Goal: Find specific page/section: Find specific page/section

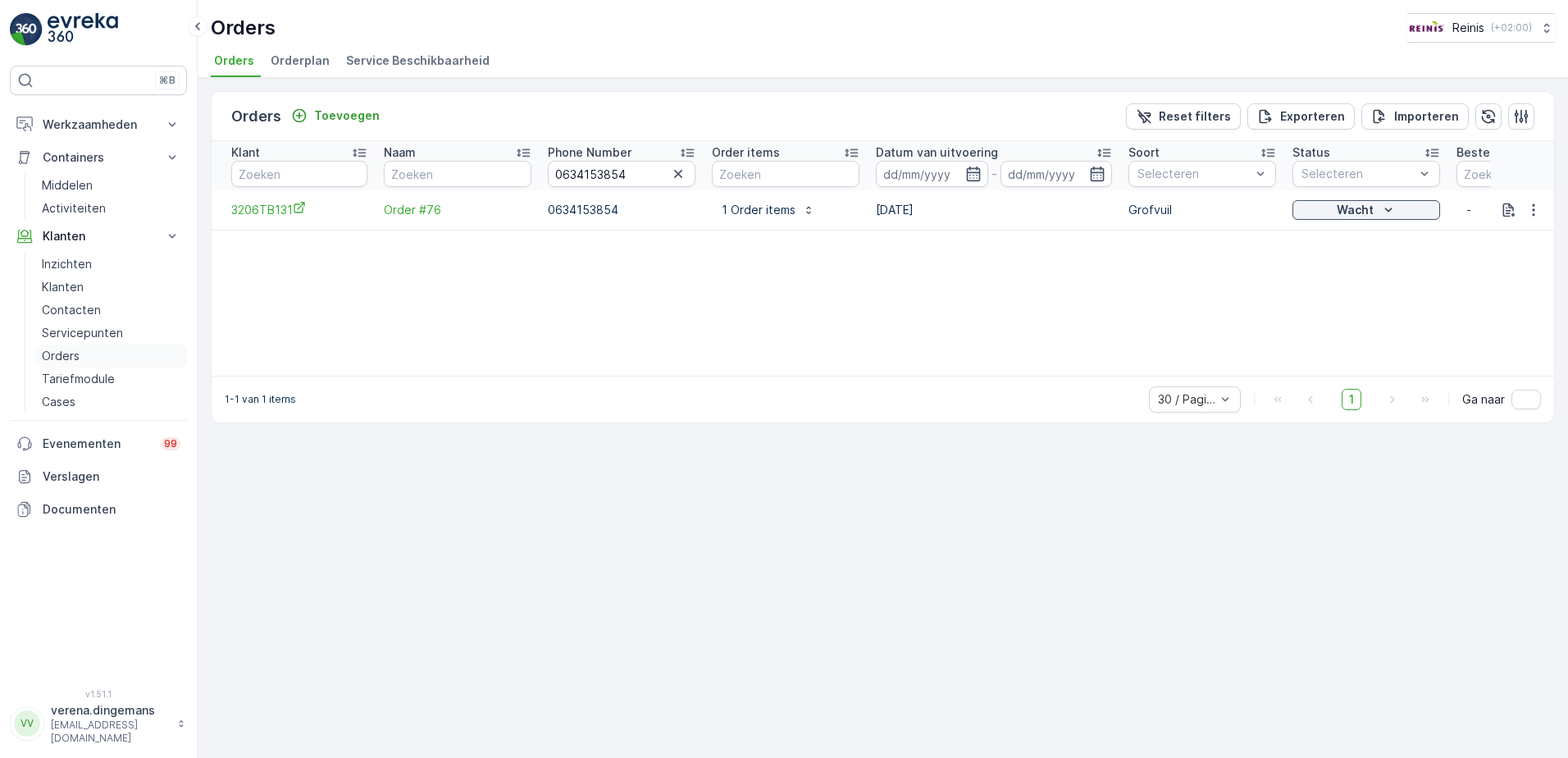
click at [72, 356] on p "Orders" at bounding box center [60, 356] width 37 height 17
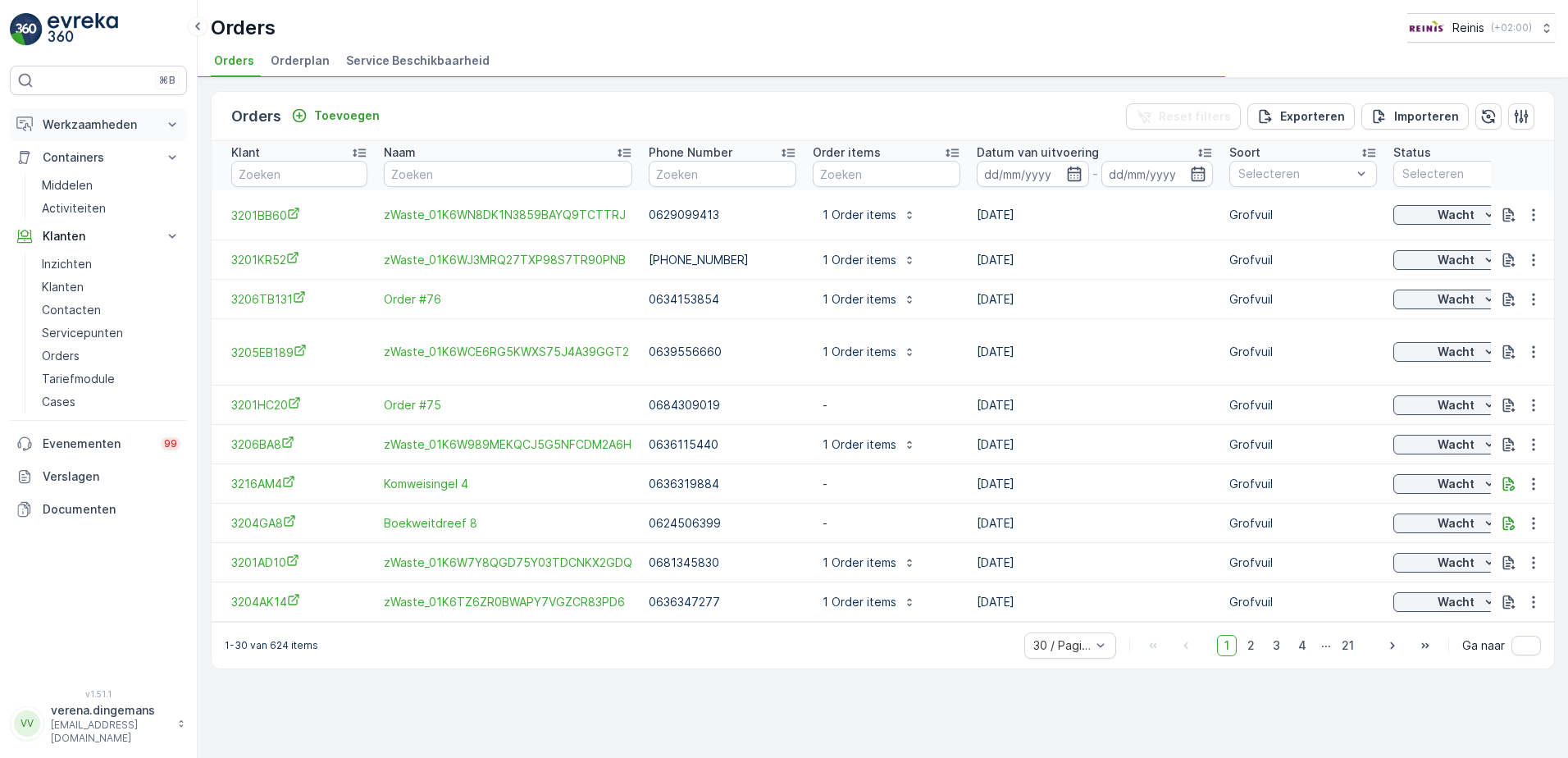
click at [138, 122] on p "Werkzaamheden" at bounding box center [98, 124] width 111 height 17
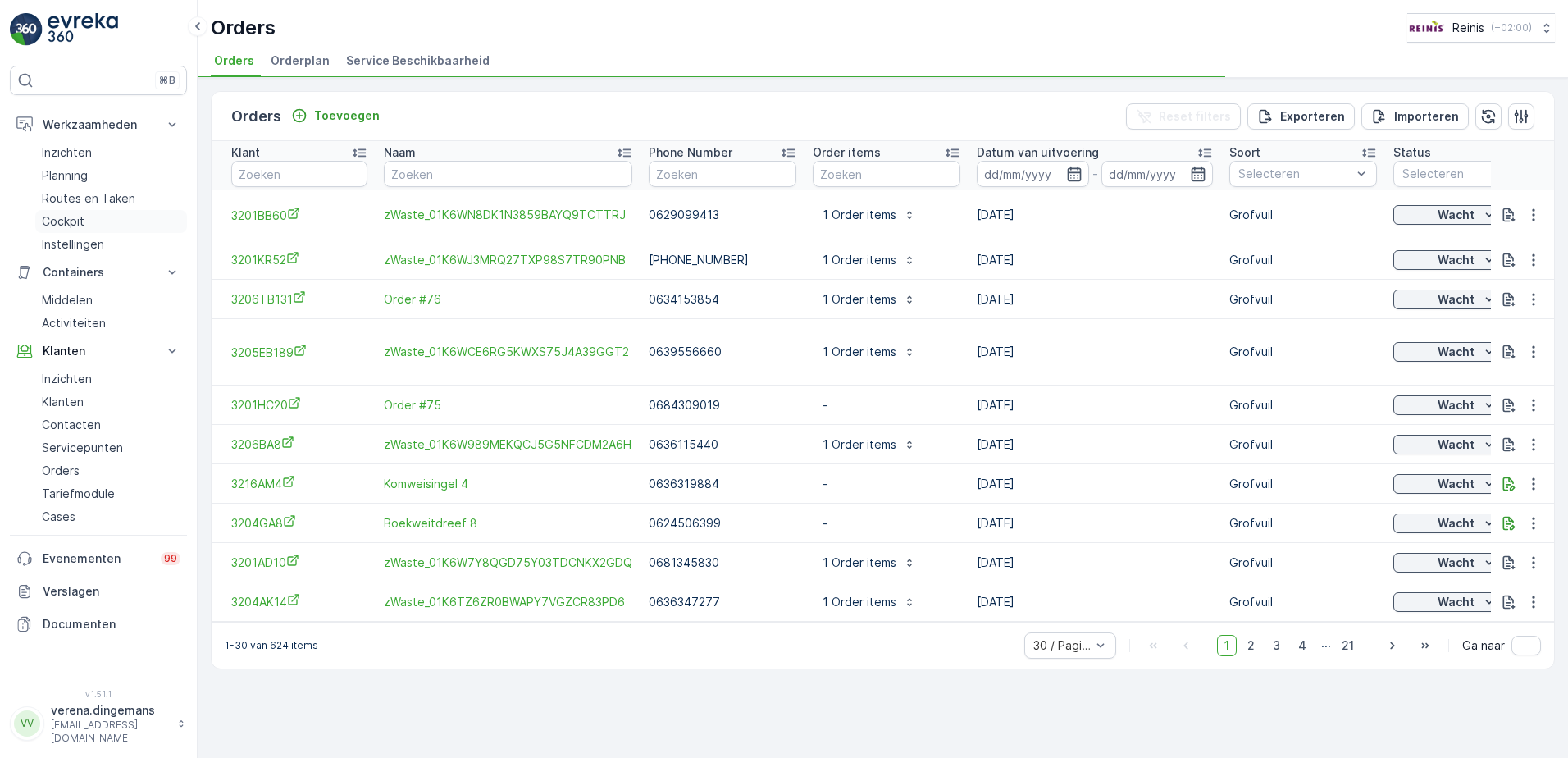
click at [63, 217] on p "Cockpit" at bounding box center [63, 221] width 43 height 17
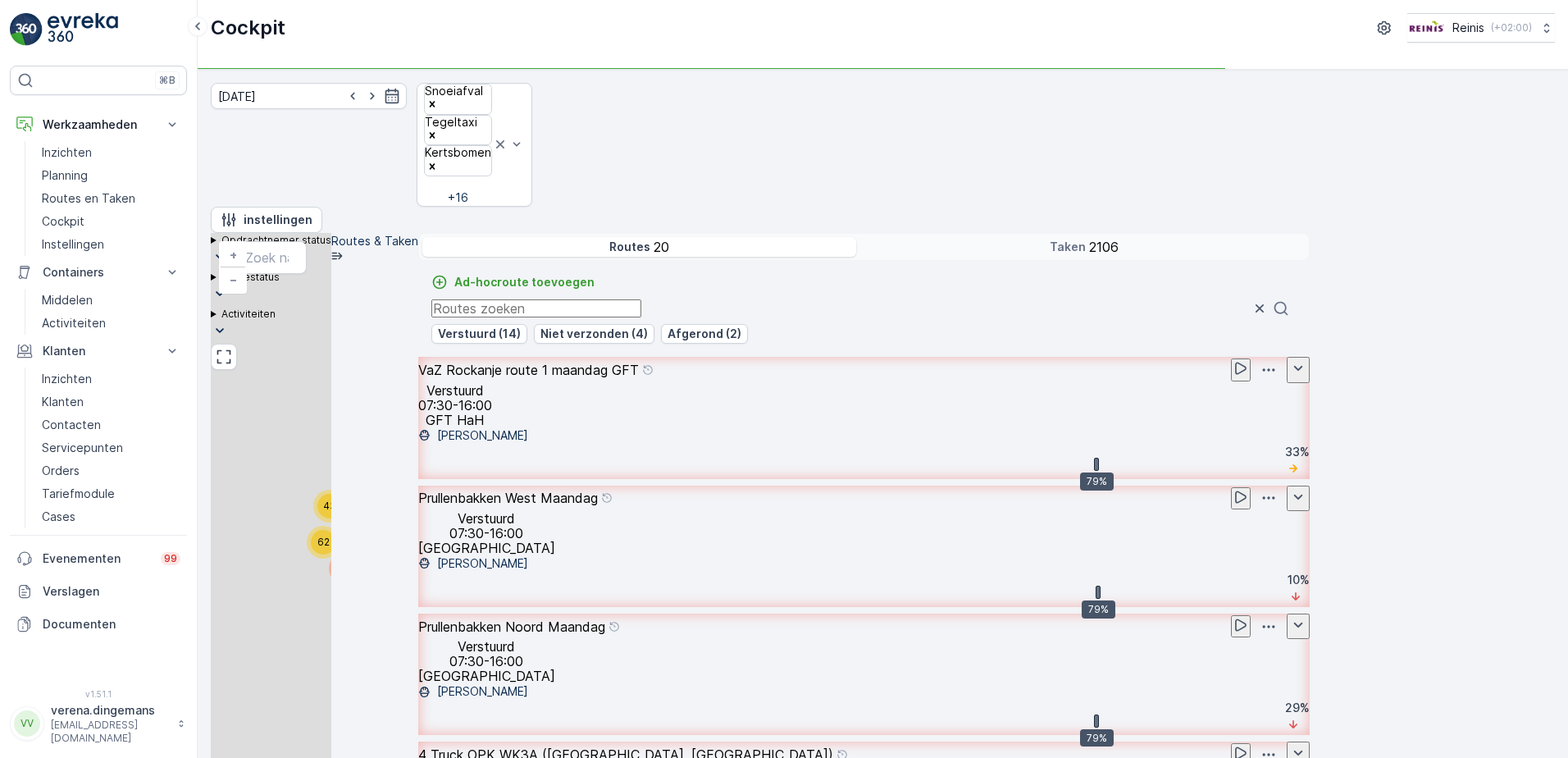
scroll to position [1148, 0]
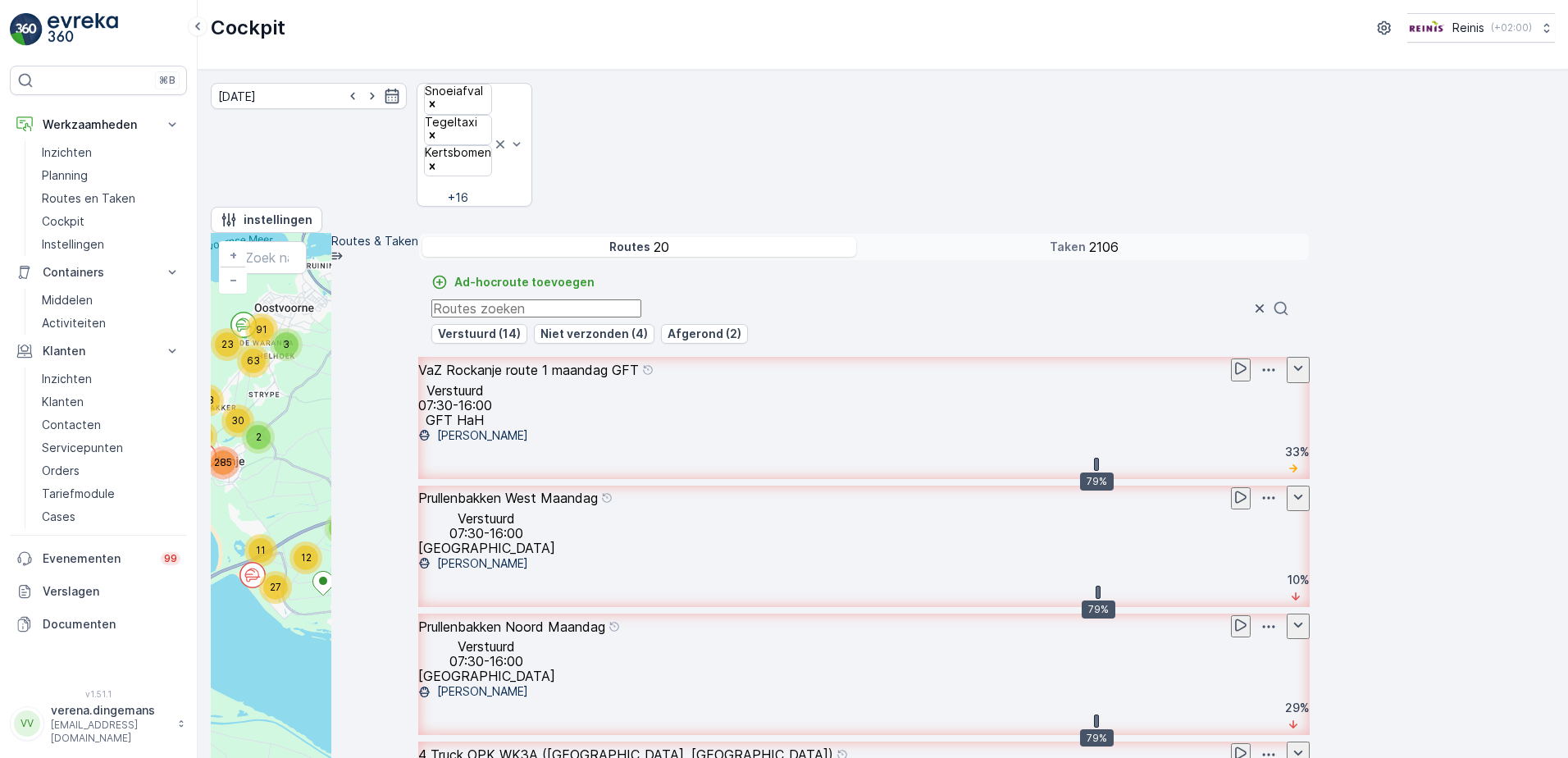
drag, startPoint x: 965, startPoint y: 596, endPoint x: 843, endPoint y: 490, distance: 161.6
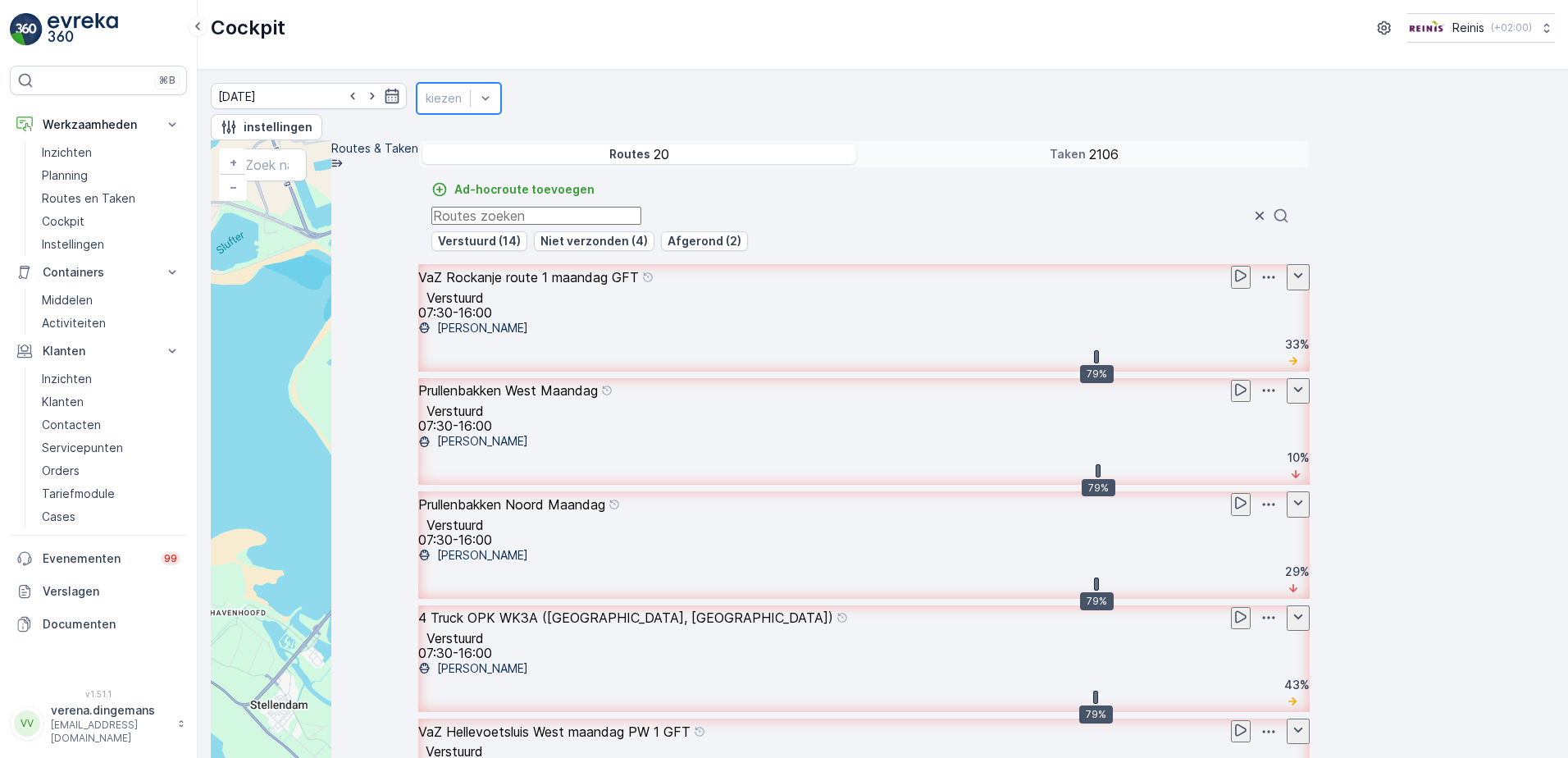
scroll to position [1667, 0]
click at [470, 102] on div "kiezen" at bounding box center [443, 98] width 52 height 24
click at [427, 303] on div at bounding box center [427, 303] width 0 height 0
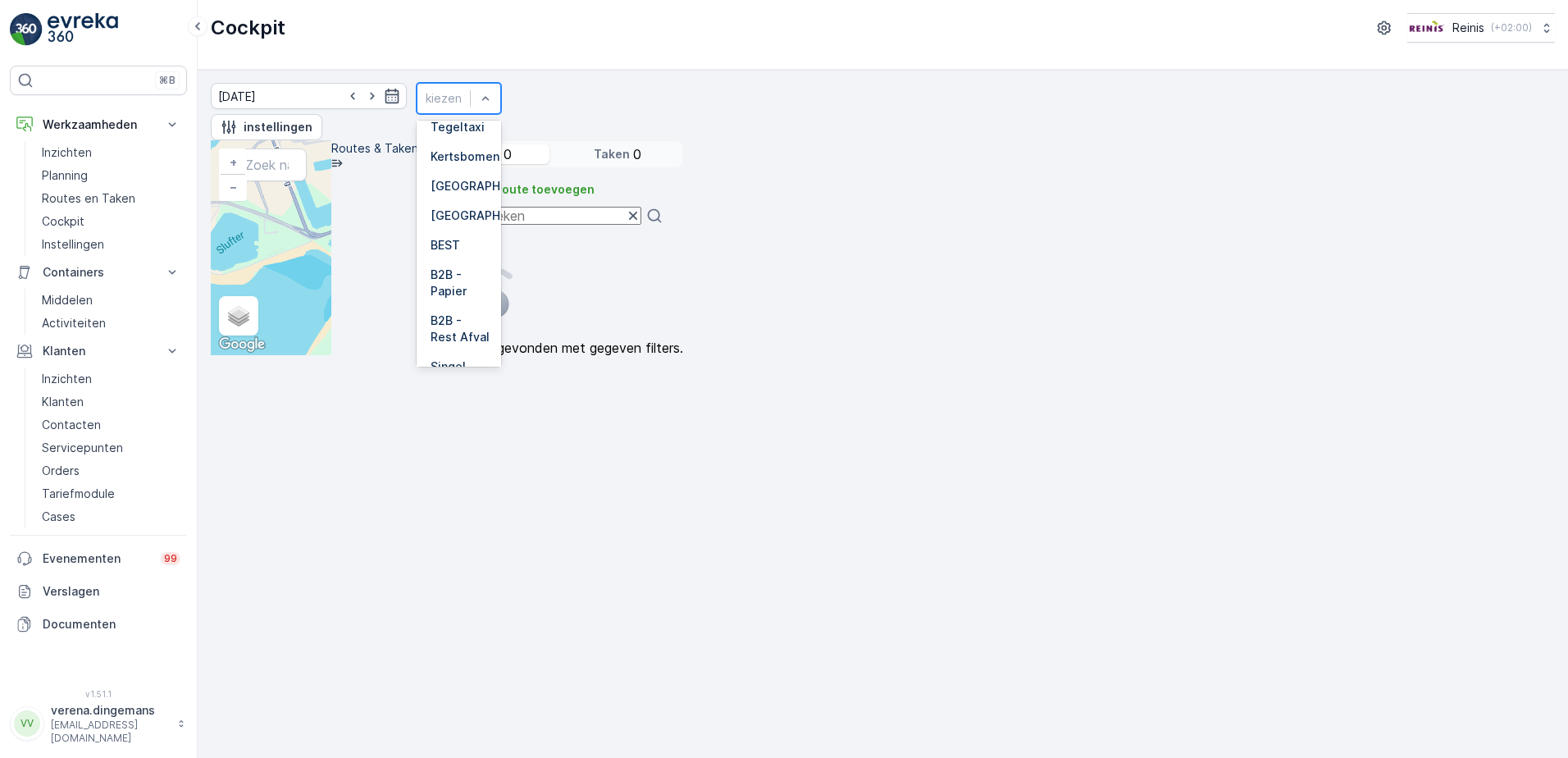
scroll to position [6, 0]
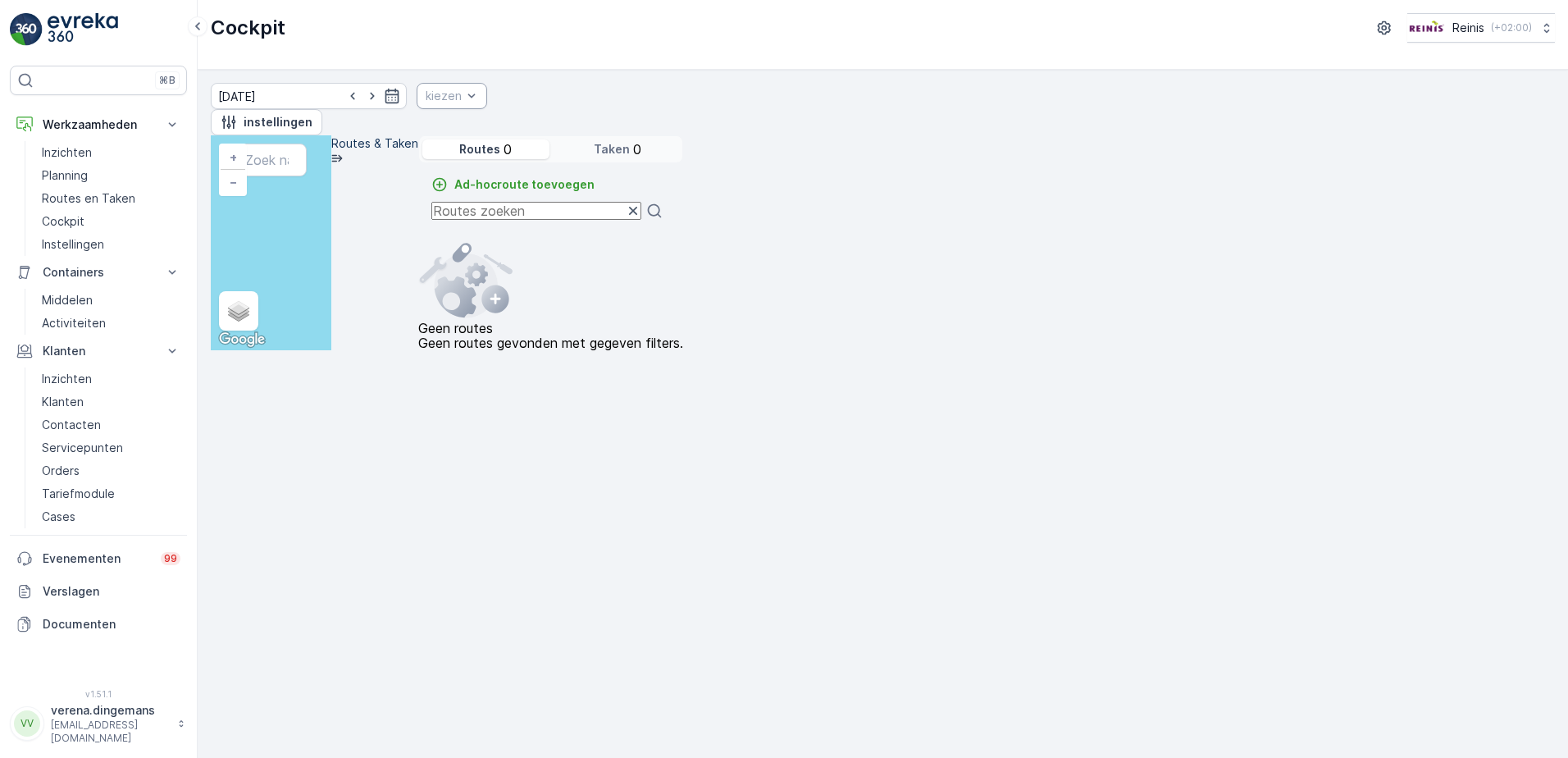
click at [379, 103] on div at bounding box center [372, 96] width 56 height 17
click at [487, 110] on div "kiezen" at bounding box center [451, 96] width 70 height 26
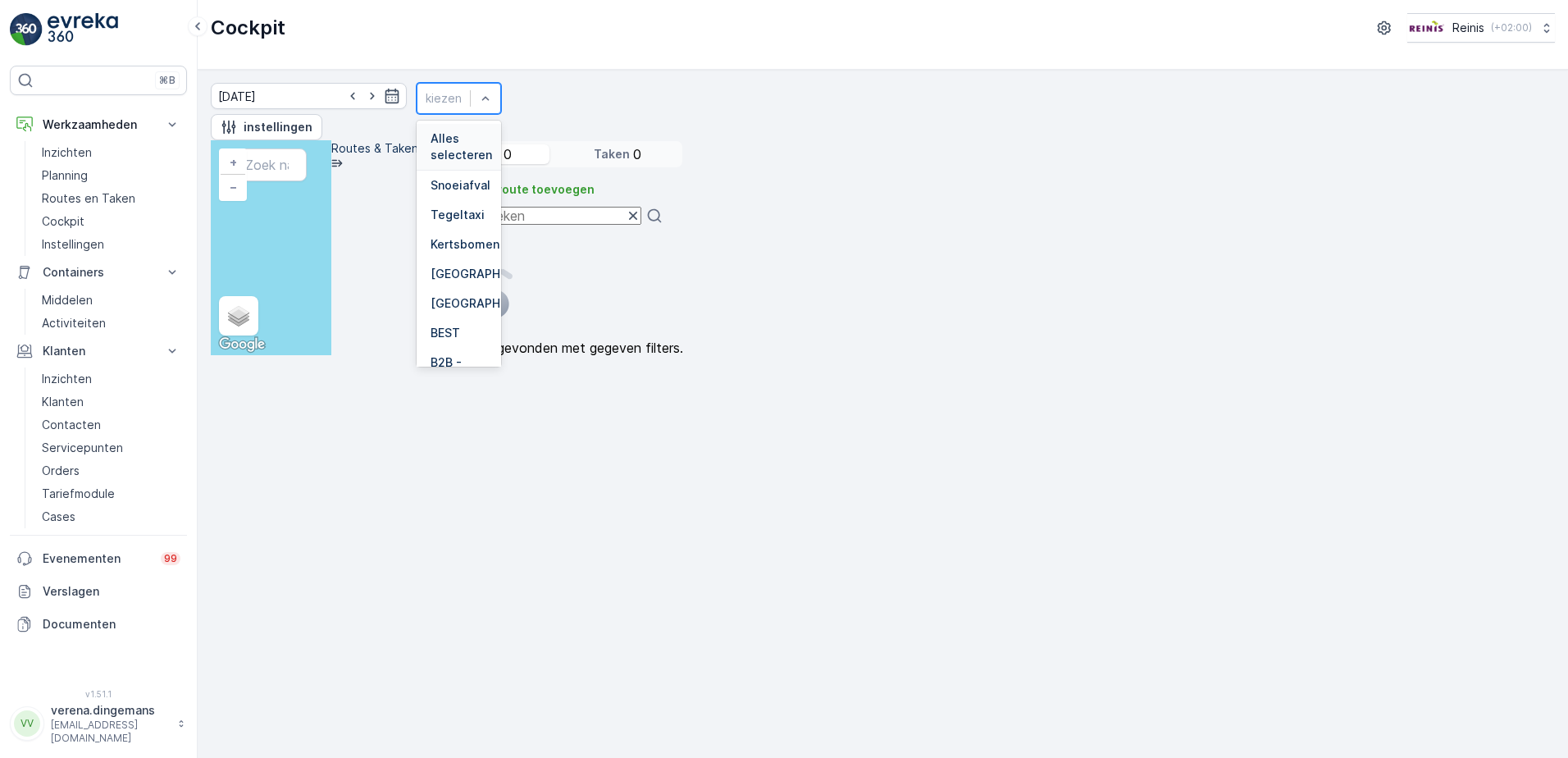
click at [435, 151] on div "Alles selecteren" at bounding box center [460, 147] width 66 height 33
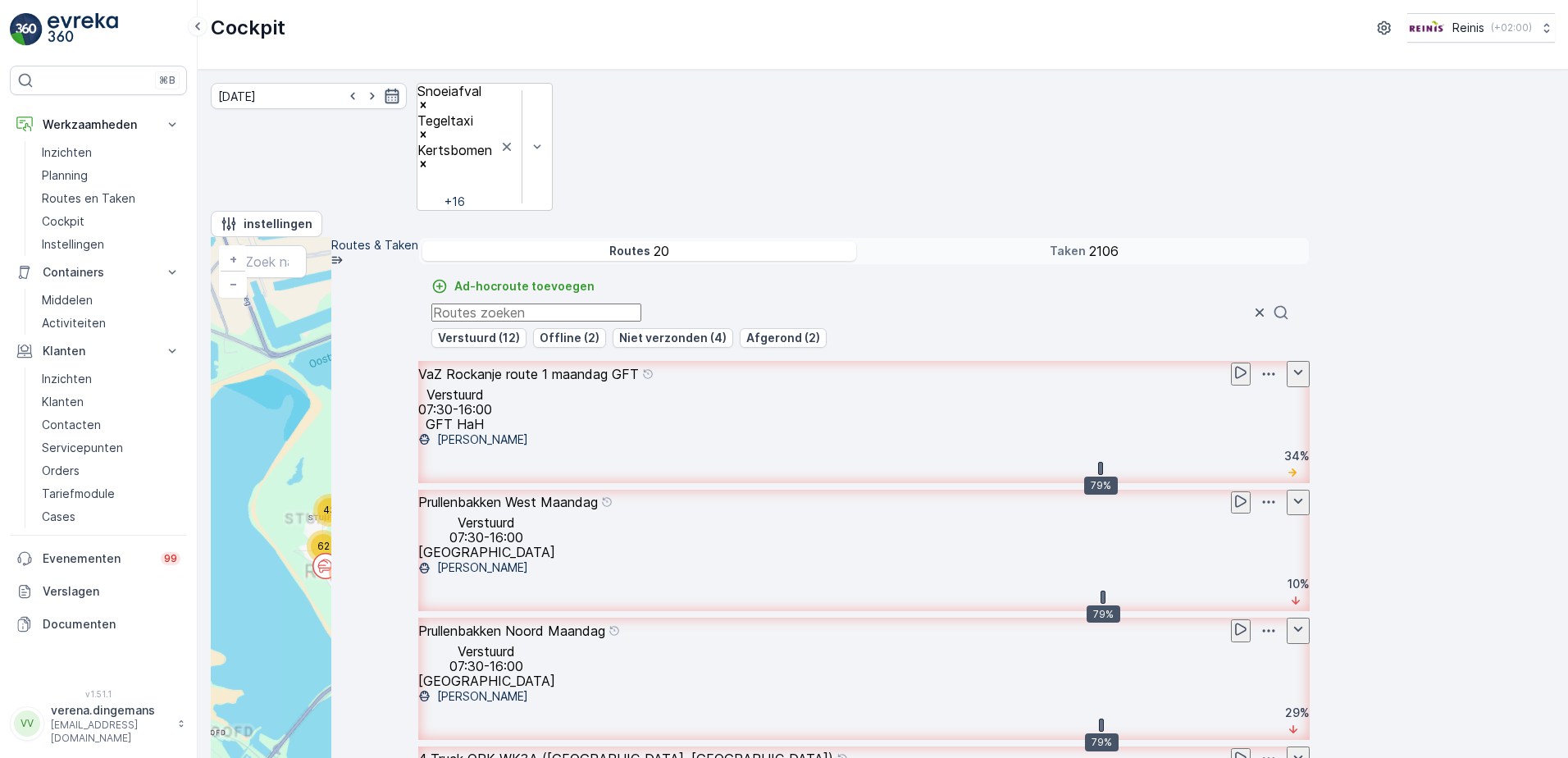
click at [390, 103] on icon "button" at bounding box center [393, 96] width 14 height 15
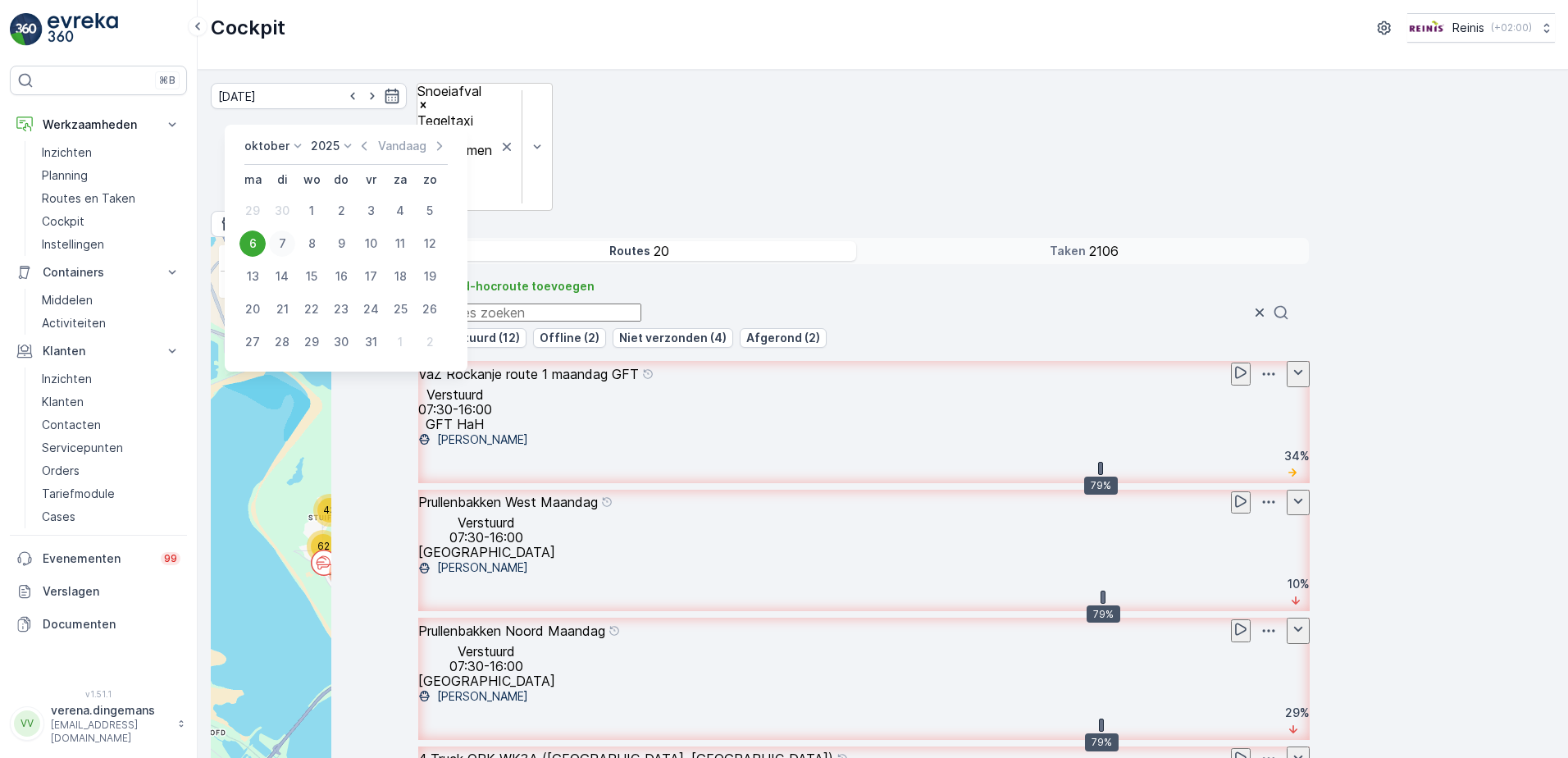
click at [281, 244] on div "7" at bounding box center [282, 243] width 26 height 26
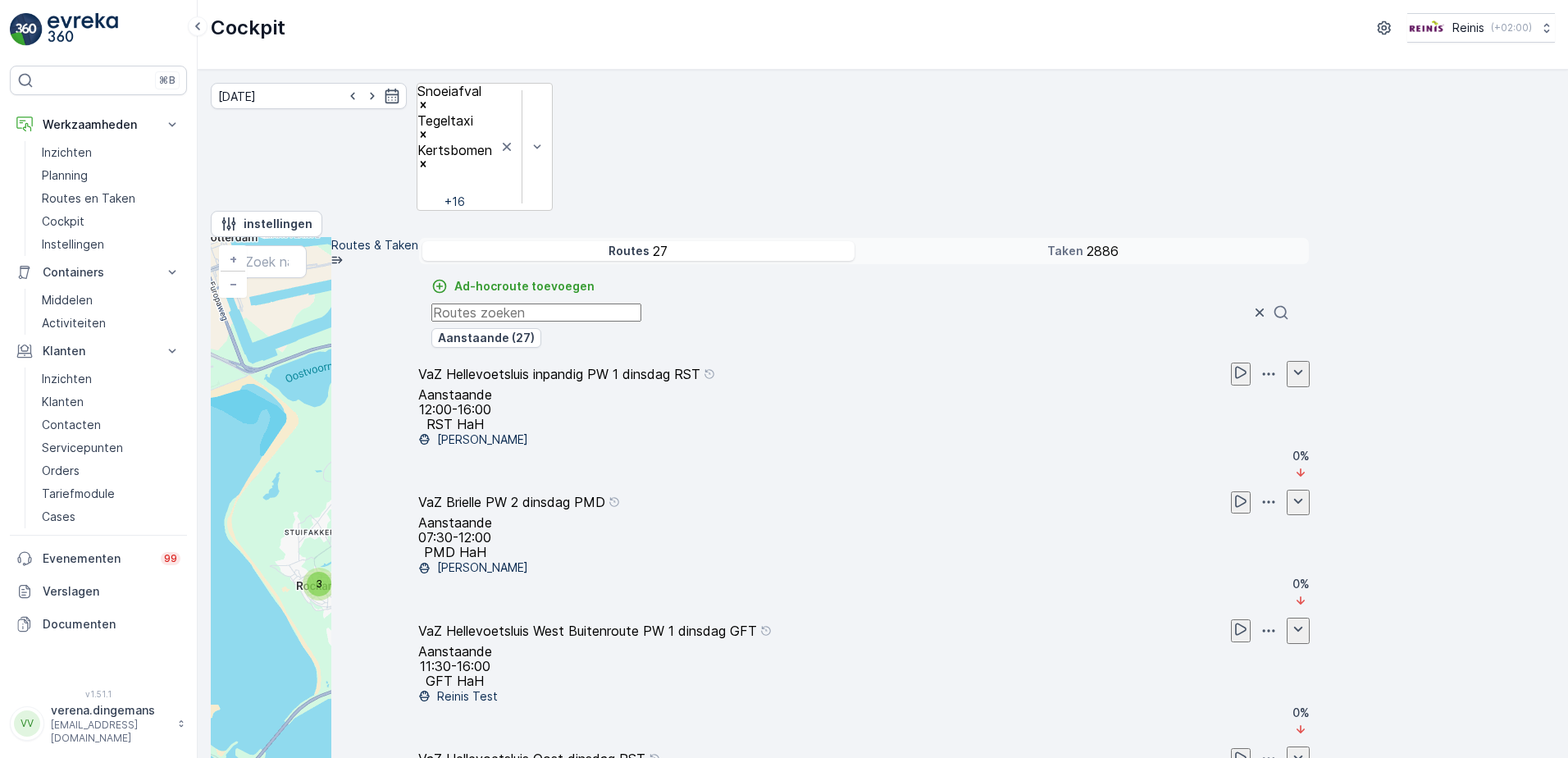
scroll to position [1477, 0]
click at [68, 216] on p "Cockpit" at bounding box center [63, 221] width 43 height 17
click at [393, 103] on icon "button" at bounding box center [393, 96] width 14 height 15
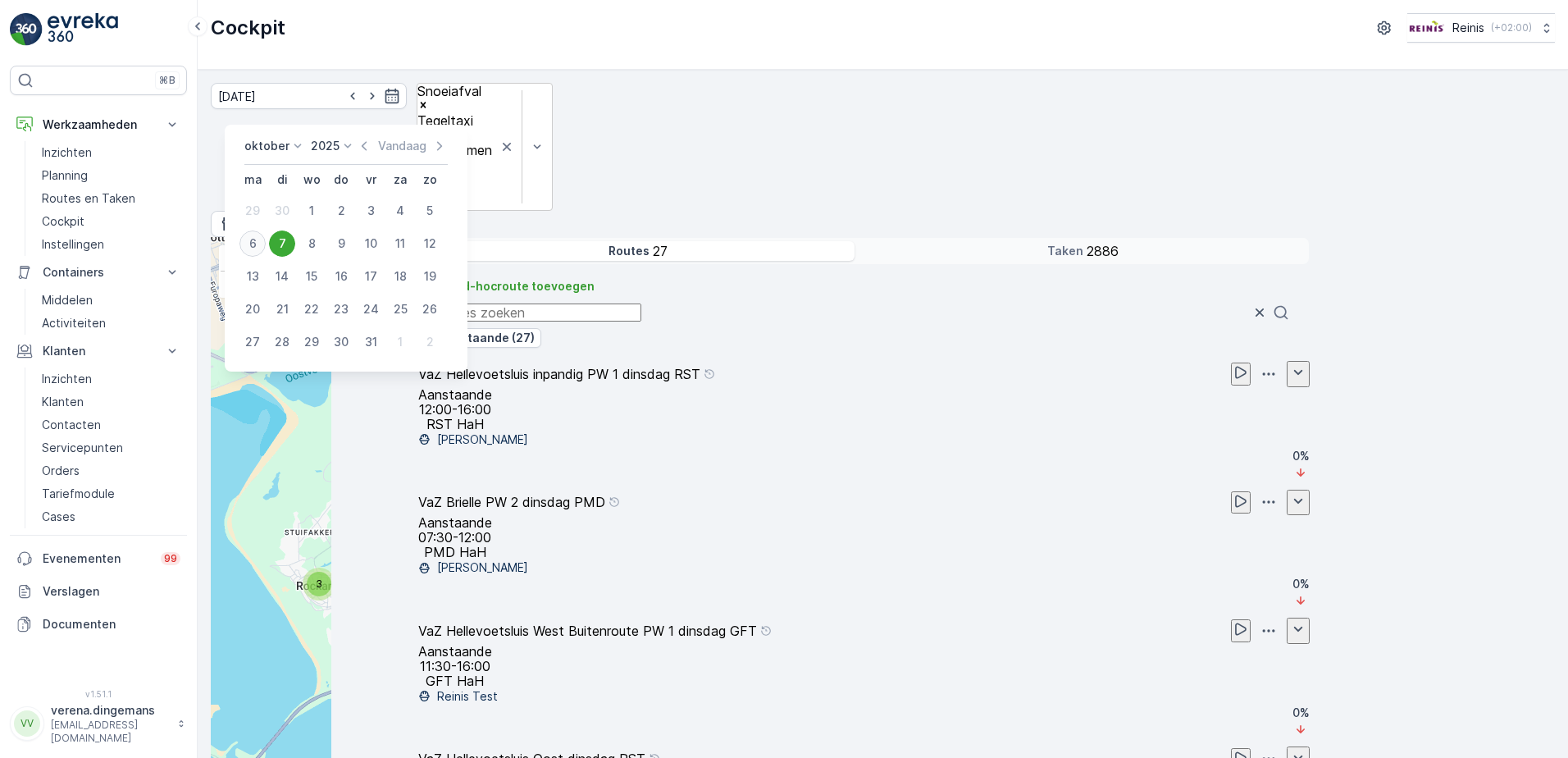
click at [261, 239] on div "6" at bounding box center [253, 243] width 26 height 26
type input "[DATE]"
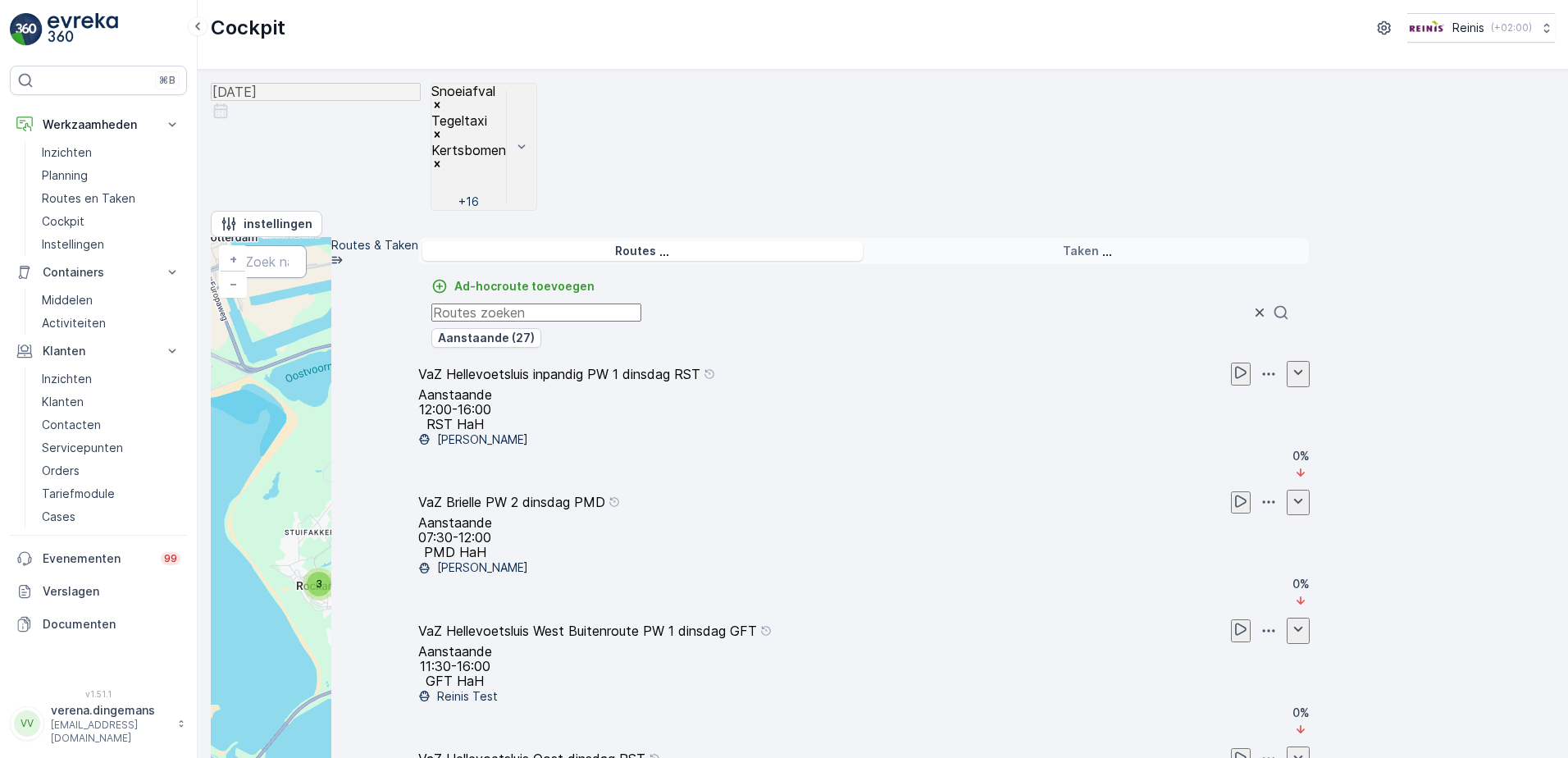
click at [307, 245] on input "text" at bounding box center [270, 262] width 72 height 33
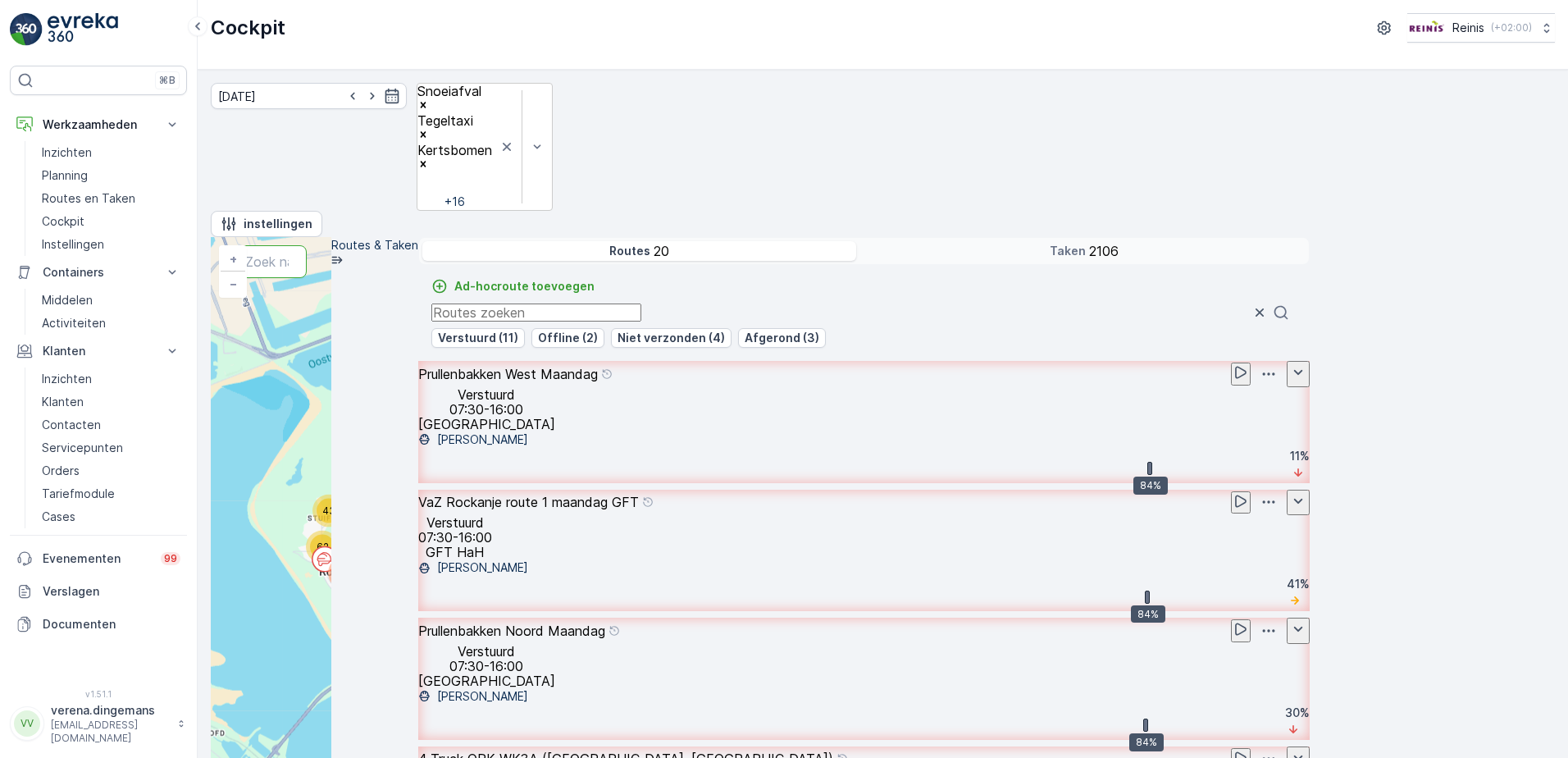
scroll to position [1730, 0]
click at [307, 245] on input "text" at bounding box center [270, 262] width 72 height 33
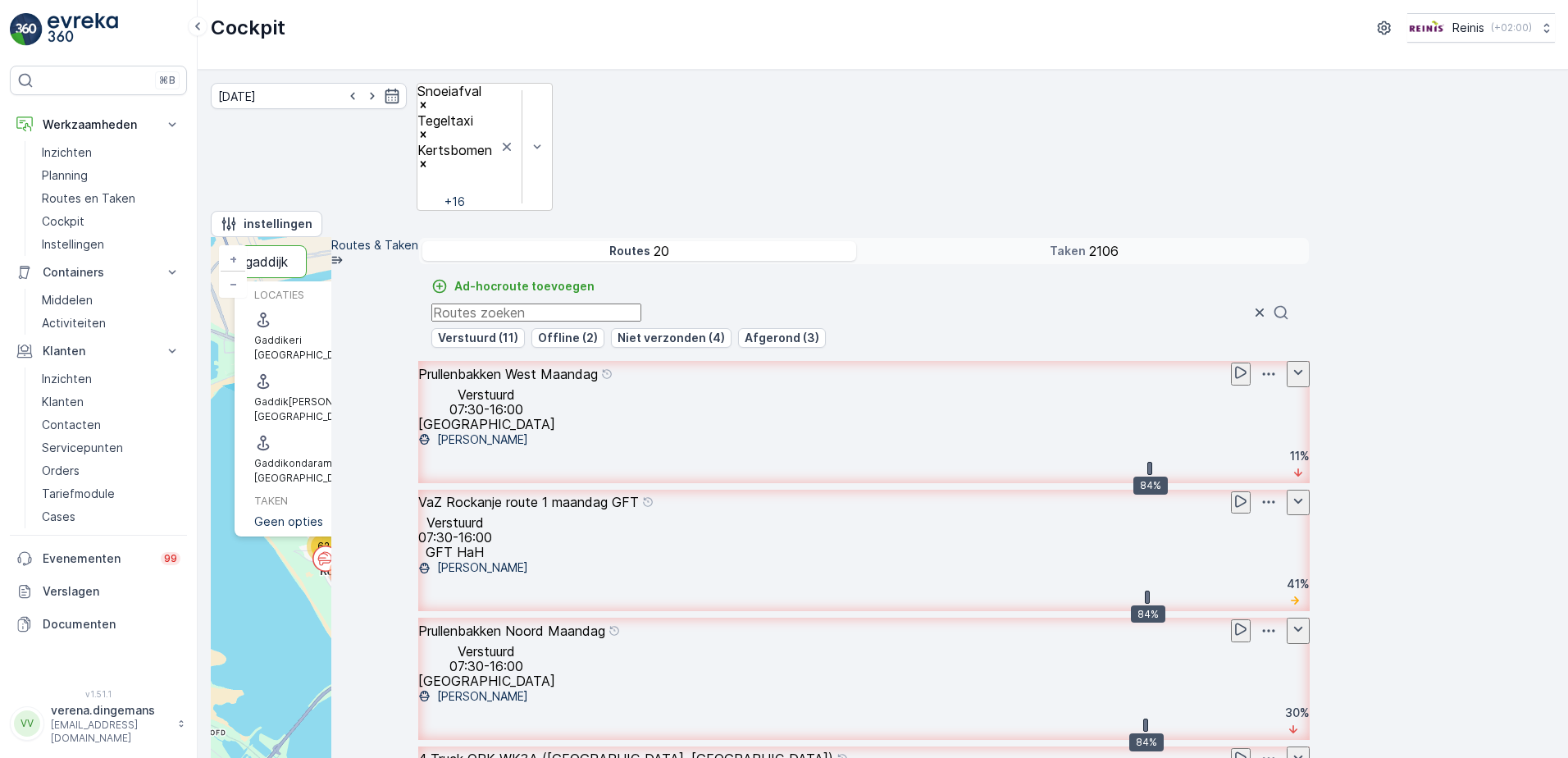
type input "gaddijk"
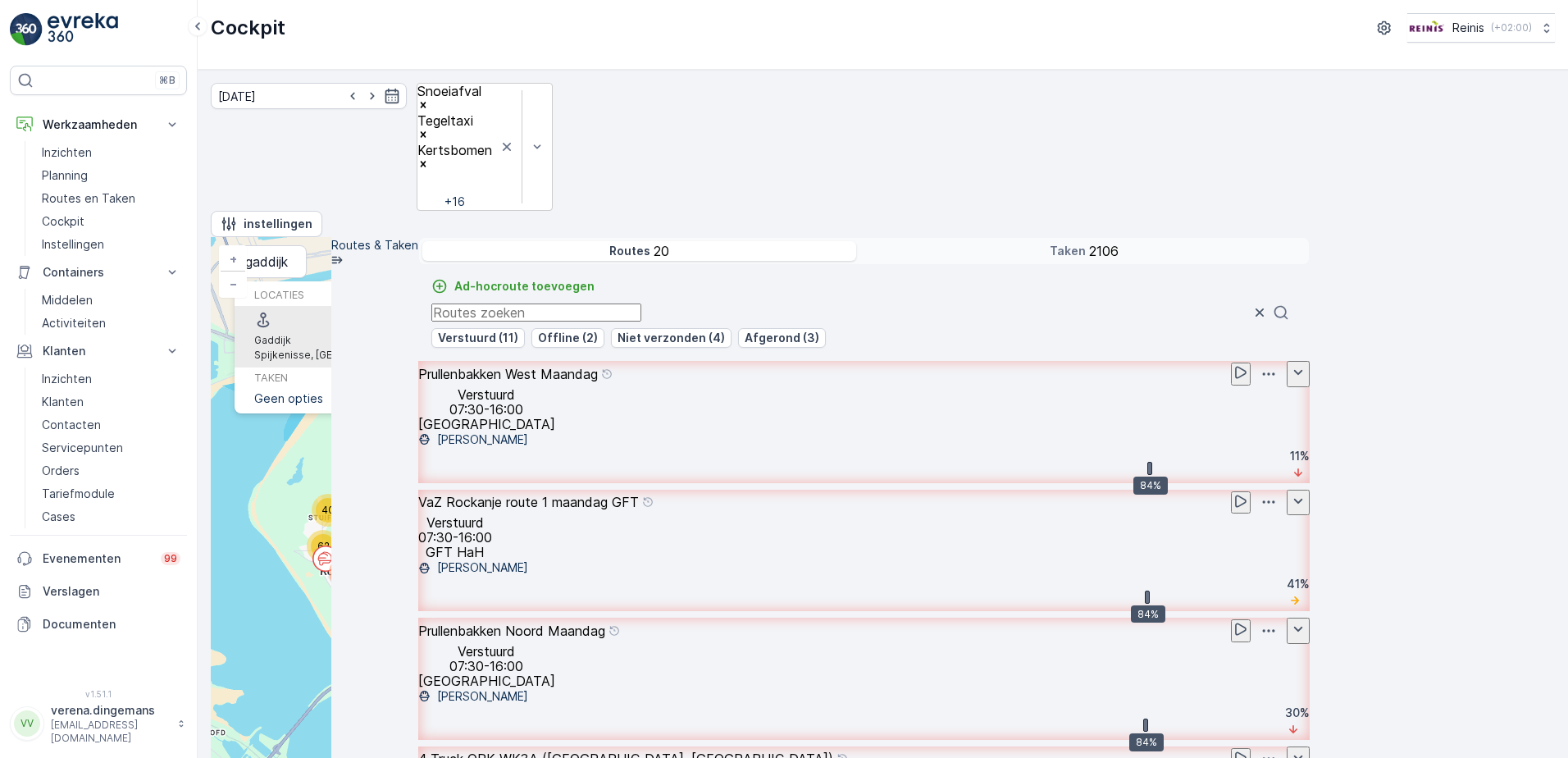
click at [416, 333] on span "Gaddijk" at bounding box center [335, 340] width 162 height 15
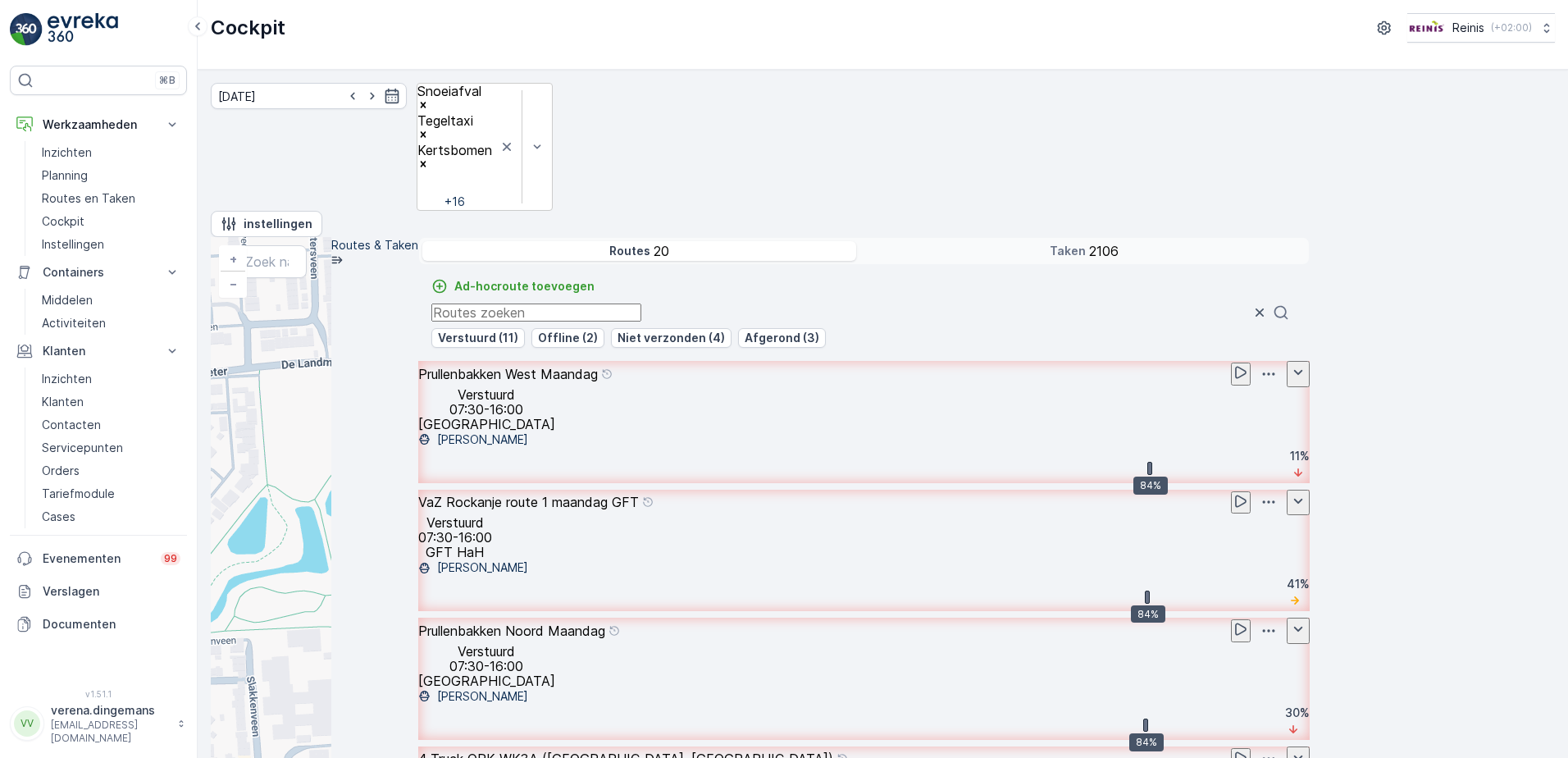
drag, startPoint x: 780, startPoint y: 367, endPoint x: 553, endPoint y: 577, distance: 309.2
